Goal: Entertainment & Leisure: Browse casually

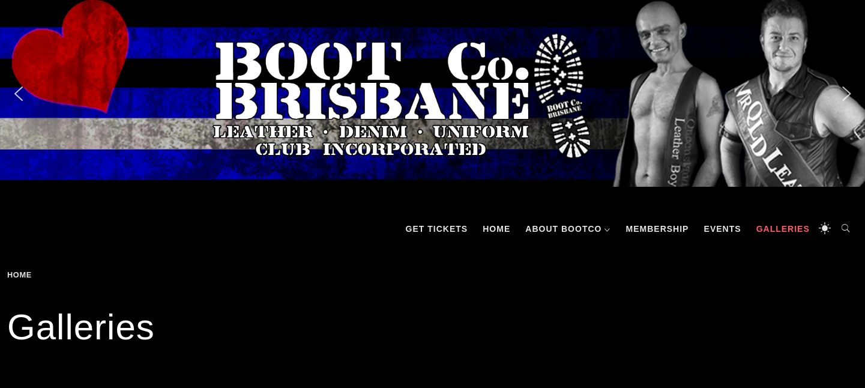
scroll to position [320, 0]
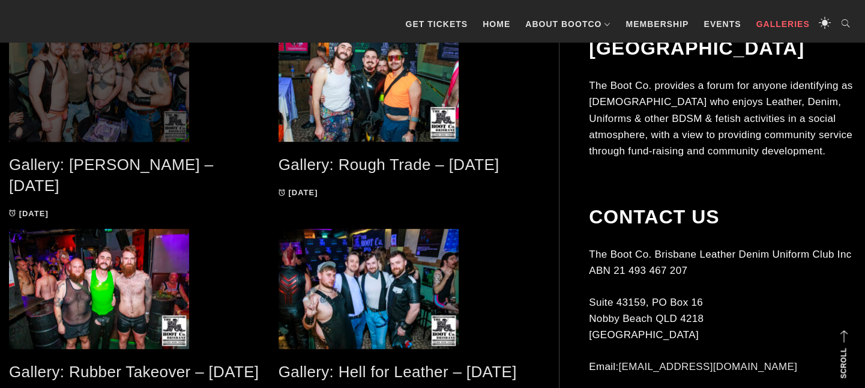
click at [104, 112] on span at bounding box center [134, 77] width 251 height 128
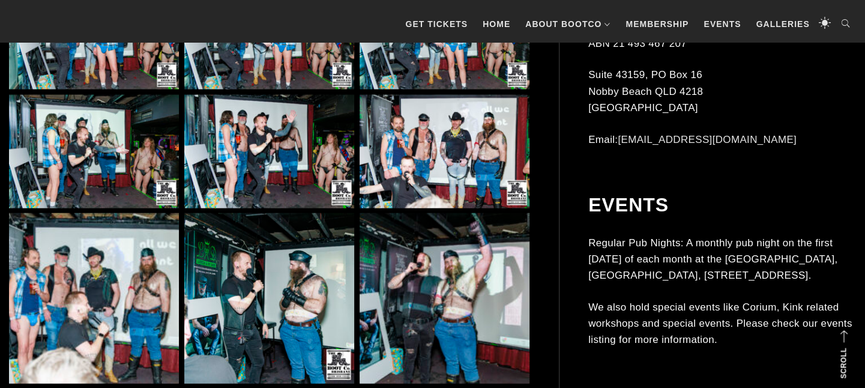
scroll to position [1280, 0]
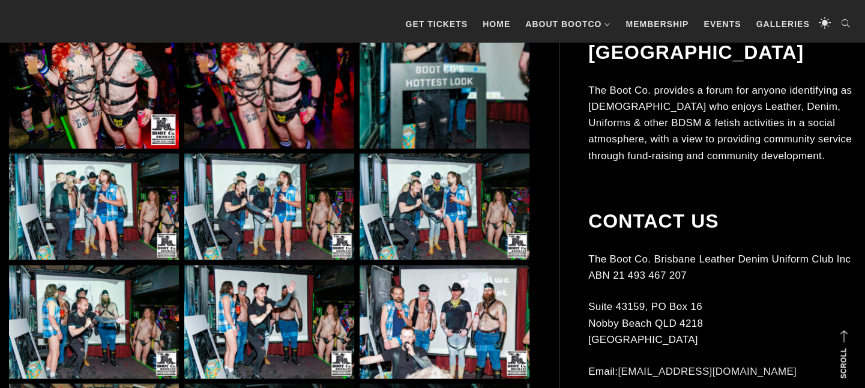
click at [404, 289] on img at bounding box center [444, 321] width 170 height 113
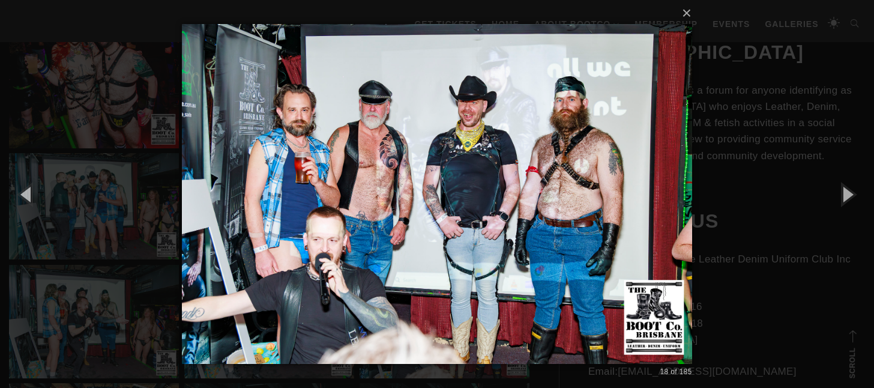
click at [94, 119] on div "× 18 of 185 Loading..." at bounding box center [437, 194] width 874 height 388
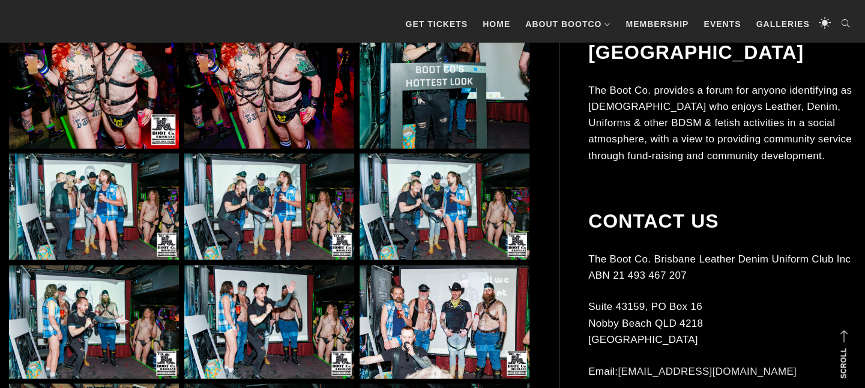
click at [149, 190] on img at bounding box center [94, 206] width 170 height 106
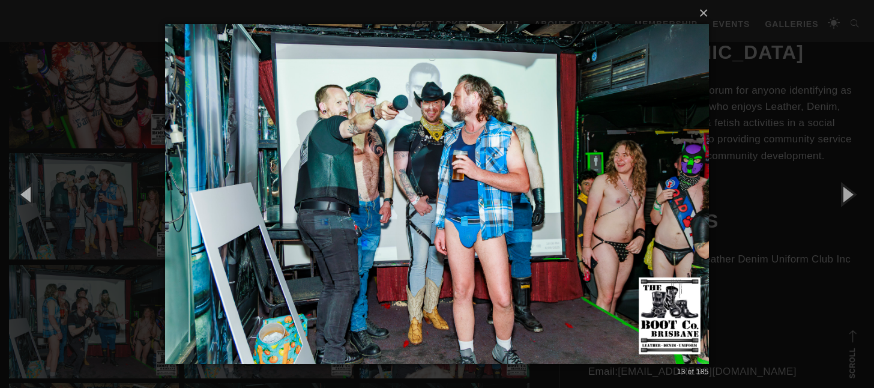
click at [98, 139] on div "× 13 of 185 Loading..." at bounding box center [437, 194] width 874 height 388
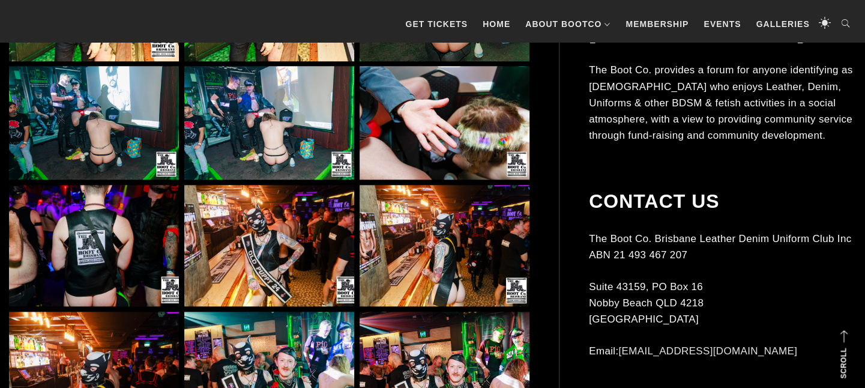
scroll to position [8321, 0]
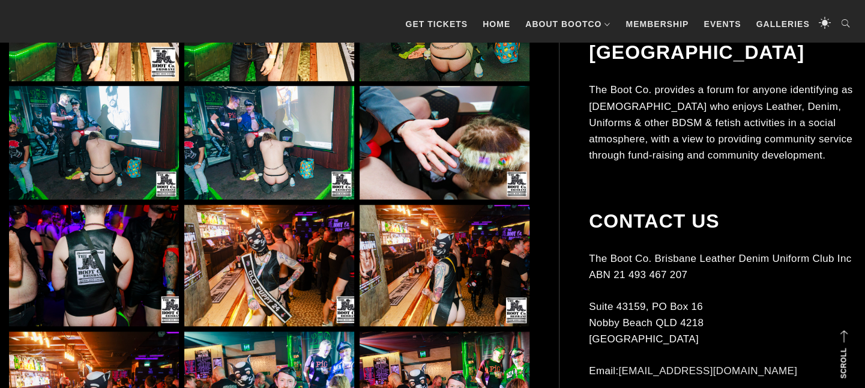
click at [257, 155] on img at bounding box center [269, 142] width 170 height 113
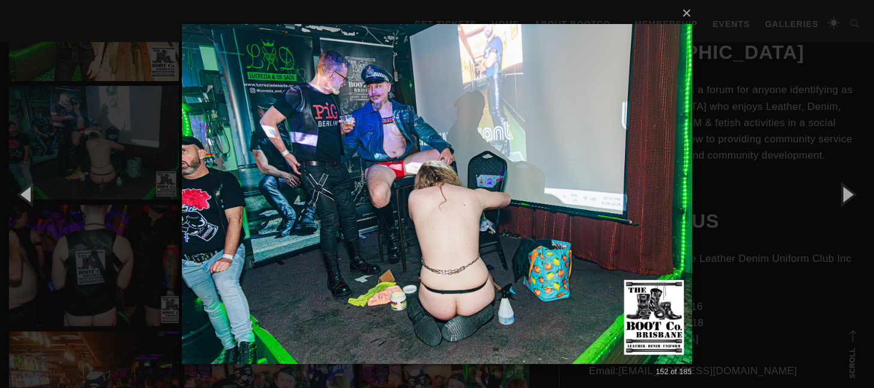
click at [108, 128] on div "× 152 of 185 Loading..." at bounding box center [437, 194] width 874 height 388
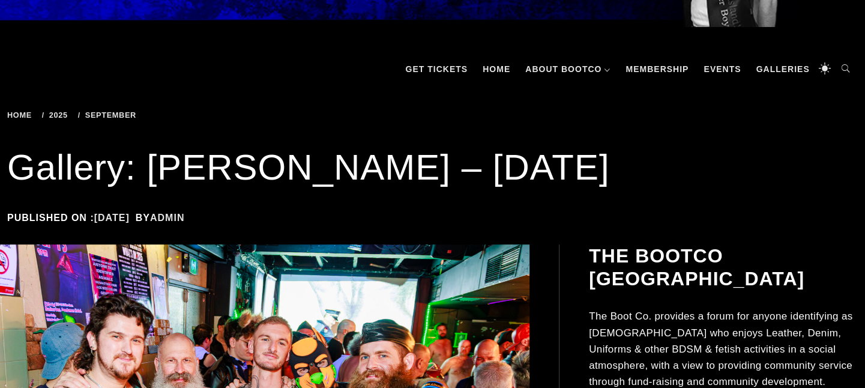
scroll to position [320, 0]
